Goal: Transaction & Acquisition: Purchase product/service

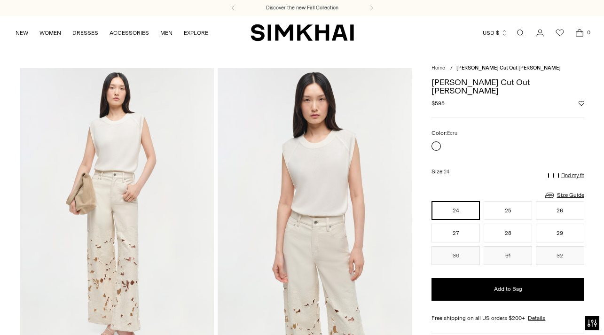
click at [304, 37] on img "SIMKHAI" at bounding box center [301, 32] width 103 height 18
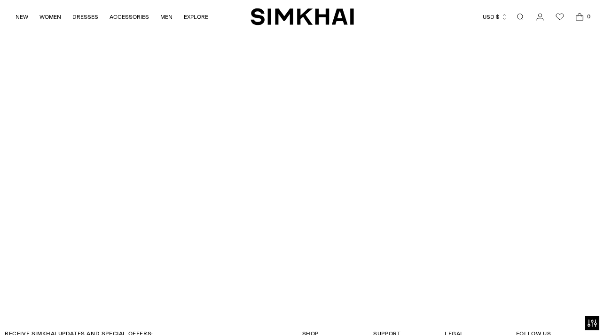
scroll to position [2128, 0]
click at [21, 19] on link "NEW" at bounding box center [22, 17] width 13 height 21
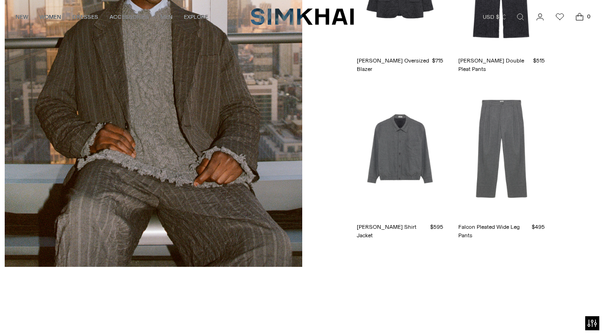
scroll to position [1483, 0]
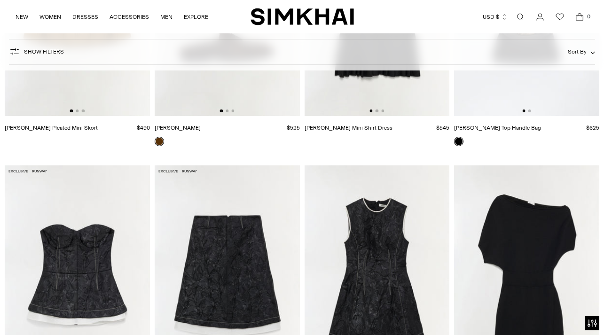
scroll to position [5688, 0]
